Goal: Information Seeking & Learning: Check status

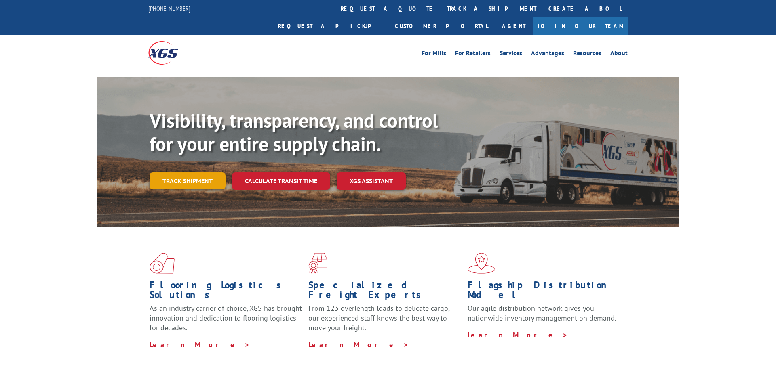
click at [188, 173] on link "Track shipment" at bounding box center [187, 181] width 76 height 17
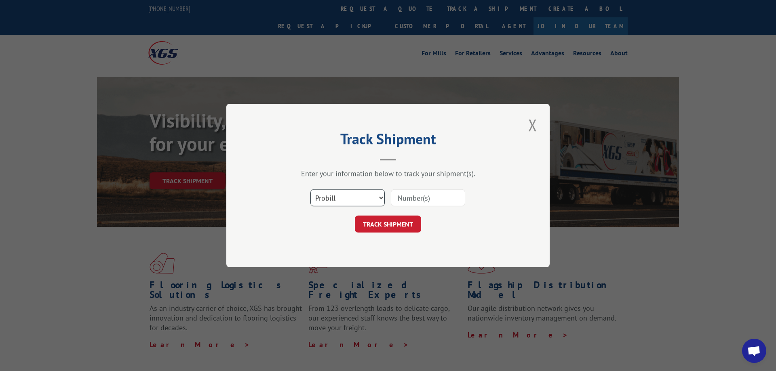
click at [310, 189] on select "Select category... Probill BOL PO" at bounding box center [347, 197] width 74 height 17
select select "bol"
click option "BOL" at bounding box center [0, 0] width 0 height 0
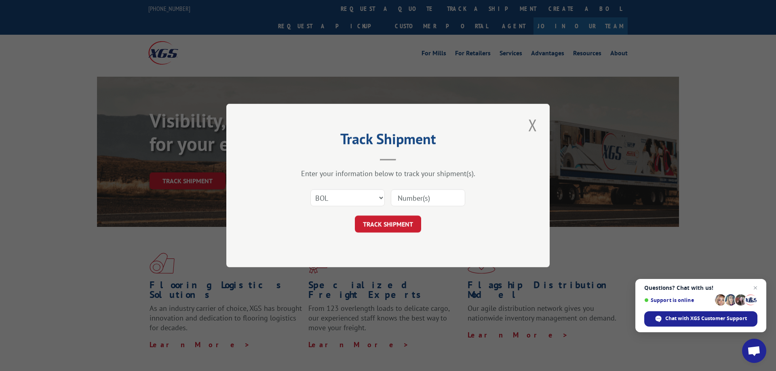
click at [408, 193] on input at bounding box center [428, 197] width 74 height 17
type input "6761667"
click button "TRACK SHIPMENT" at bounding box center [388, 224] width 66 height 17
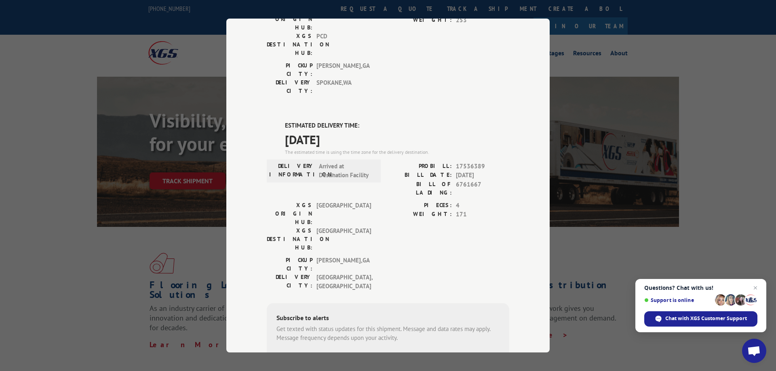
scroll to position [162, 0]
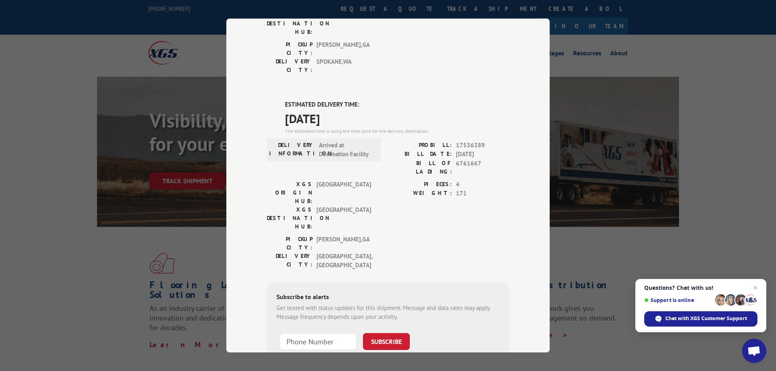
click at [583, 60] on div "Track Shipment DELIVERED DELIVERY INFORMATION: 11/15/2021 07:40 pm ON FILE PROB…" at bounding box center [388, 185] width 776 height 371
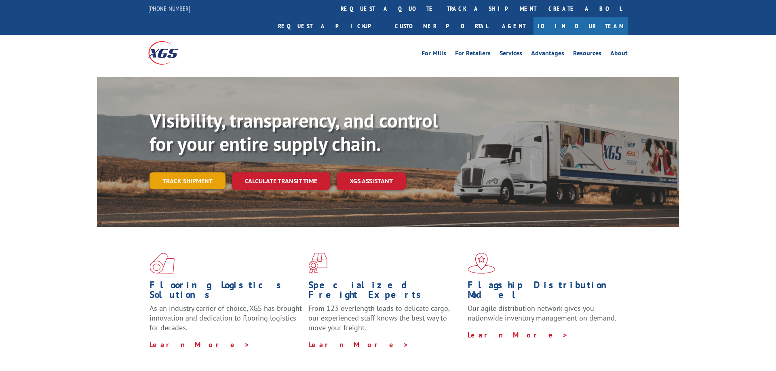
click at [205, 173] on link "Track shipment" at bounding box center [187, 181] width 76 height 17
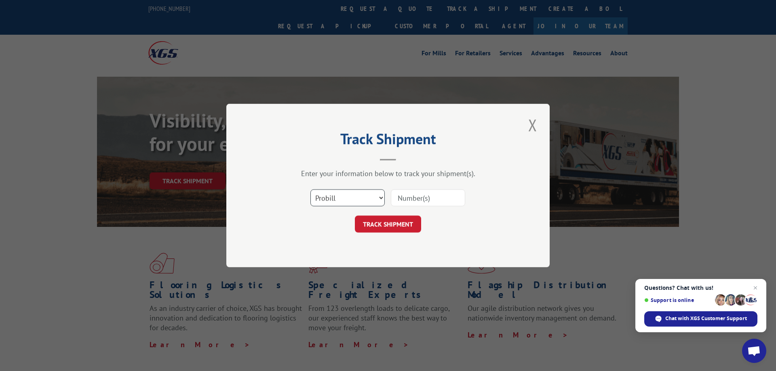
click at [310, 189] on select "Select category... Probill BOL PO" at bounding box center [347, 197] width 74 height 17
select select "bol"
click option "BOL" at bounding box center [0, 0] width 0 height 0
click at [407, 208] on div "Select category... Probill BOL PO" at bounding box center [388, 198] width 242 height 27
click at [412, 202] on input at bounding box center [428, 197] width 74 height 17
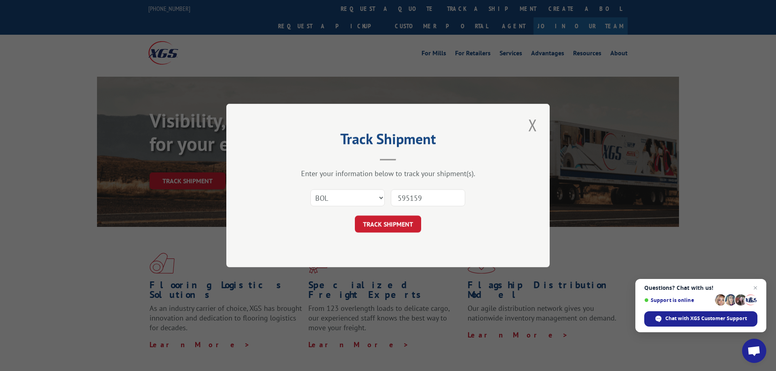
type input "5951592"
click button "TRACK SHIPMENT" at bounding box center [388, 224] width 66 height 17
